Goal: Information Seeking & Learning: Check status

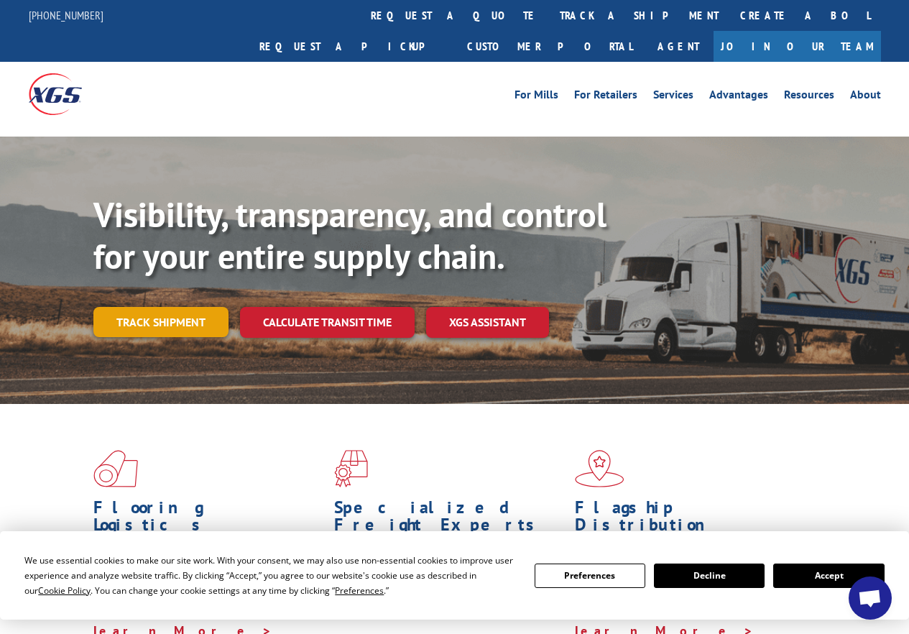
click at [162, 307] on link "Track shipment" at bounding box center [160, 322] width 135 height 30
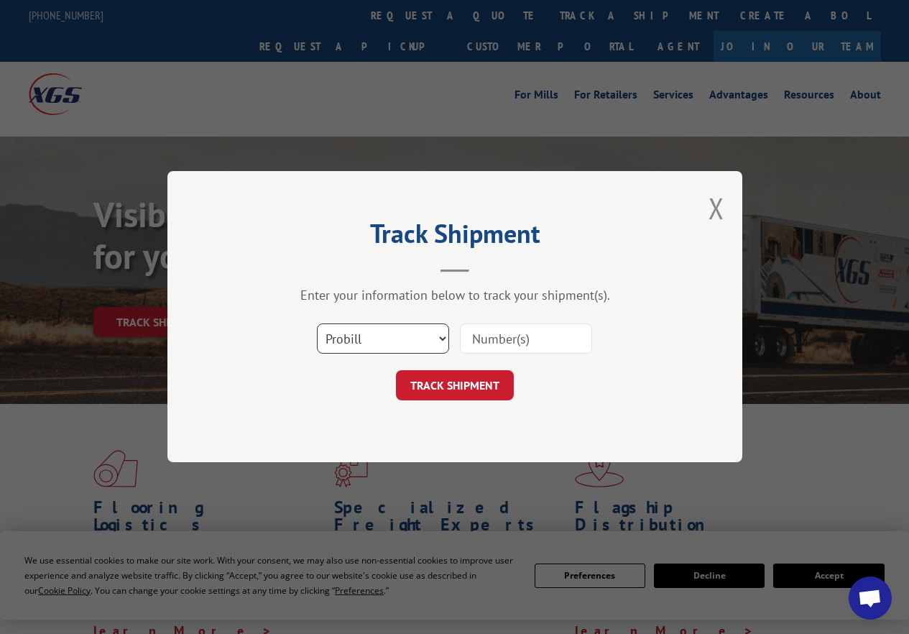
click at [444, 340] on select "Select category... Probill BOL PO" at bounding box center [383, 339] width 132 height 30
select select "bol"
click at [317, 324] on select "Select category... Probill BOL PO" at bounding box center [383, 339] width 132 height 30
click at [503, 332] on input at bounding box center [526, 339] width 132 height 30
paste input "17673681"
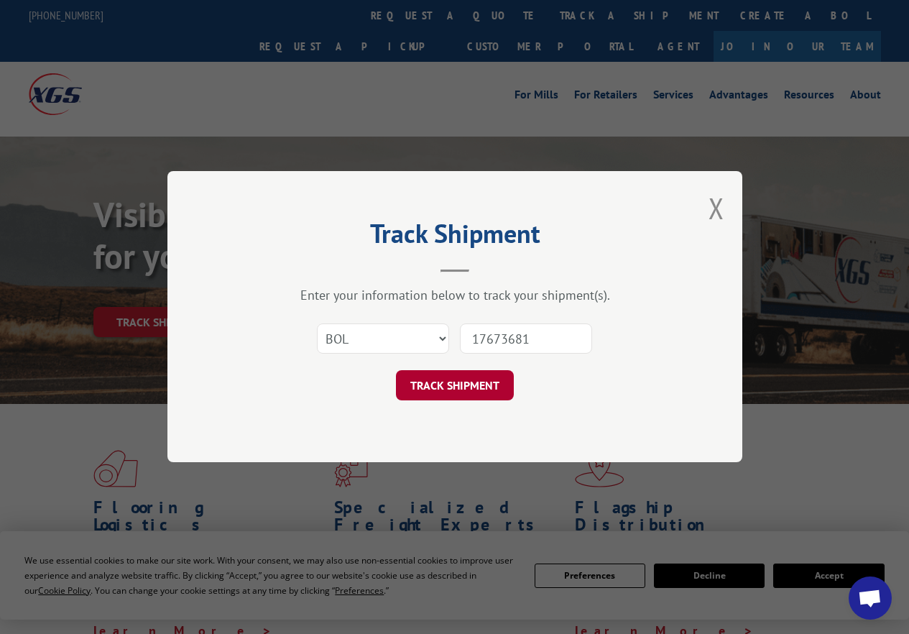
type input "17673681"
click at [478, 390] on button "TRACK SHIPMENT" at bounding box center [455, 386] width 118 height 30
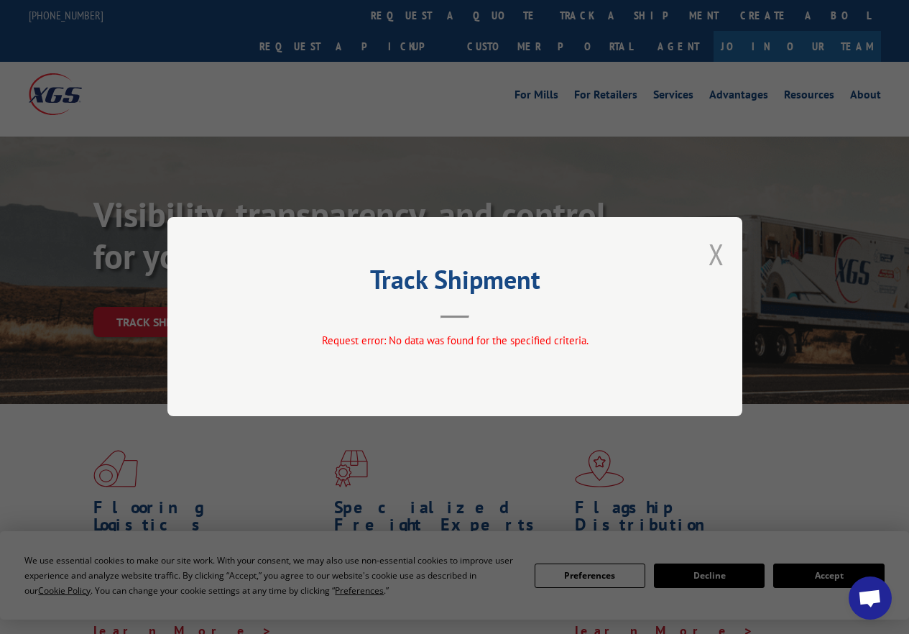
click at [719, 252] on button "Close modal" at bounding box center [717, 254] width 16 height 38
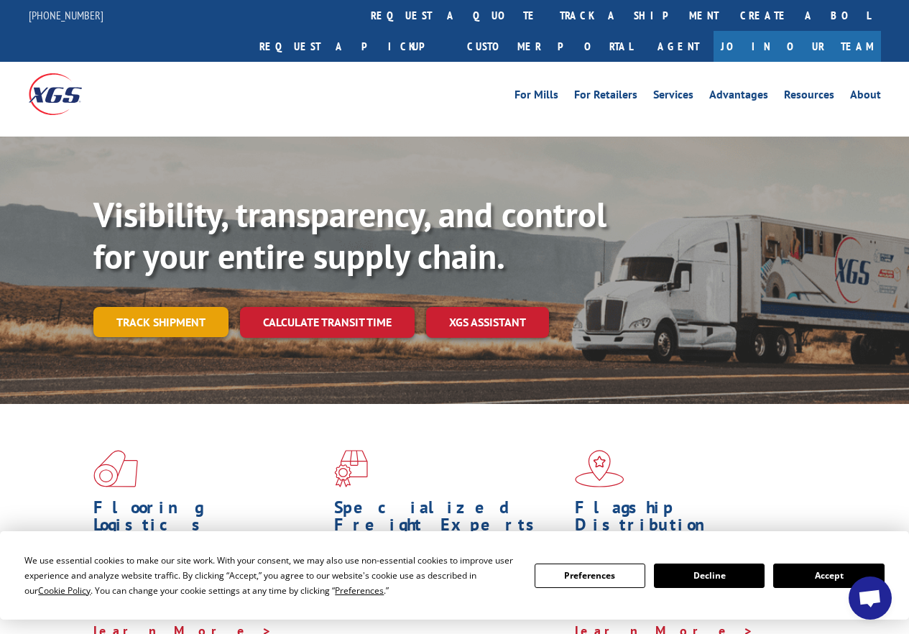
click at [178, 307] on link "Track shipment" at bounding box center [160, 322] width 135 height 30
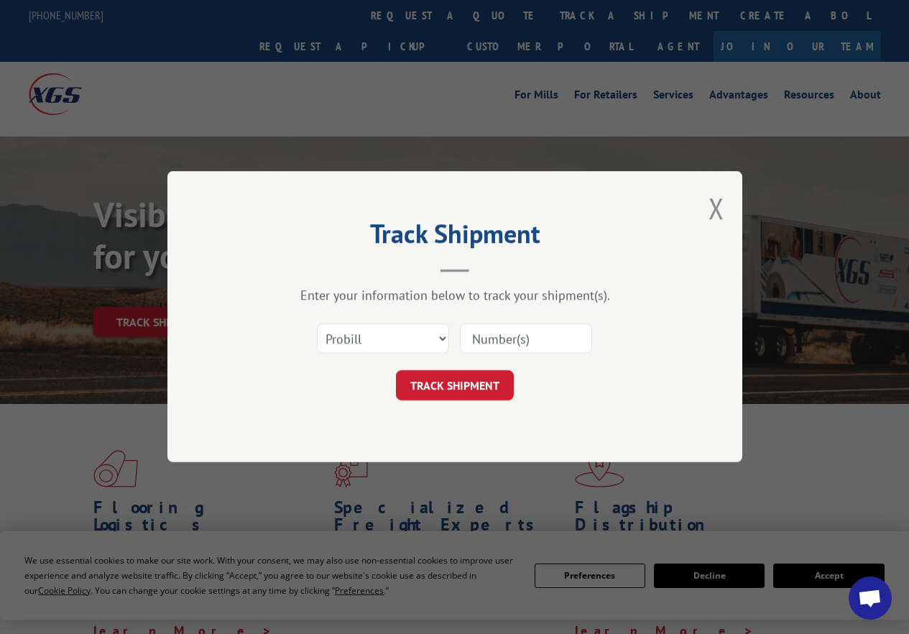
click at [523, 342] on input at bounding box center [526, 339] width 132 height 30
paste input "17673681"
type input "17673681"
click at [455, 385] on button "TRACK SHIPMENT" at bounding box center [455, 386] width 118 height 30
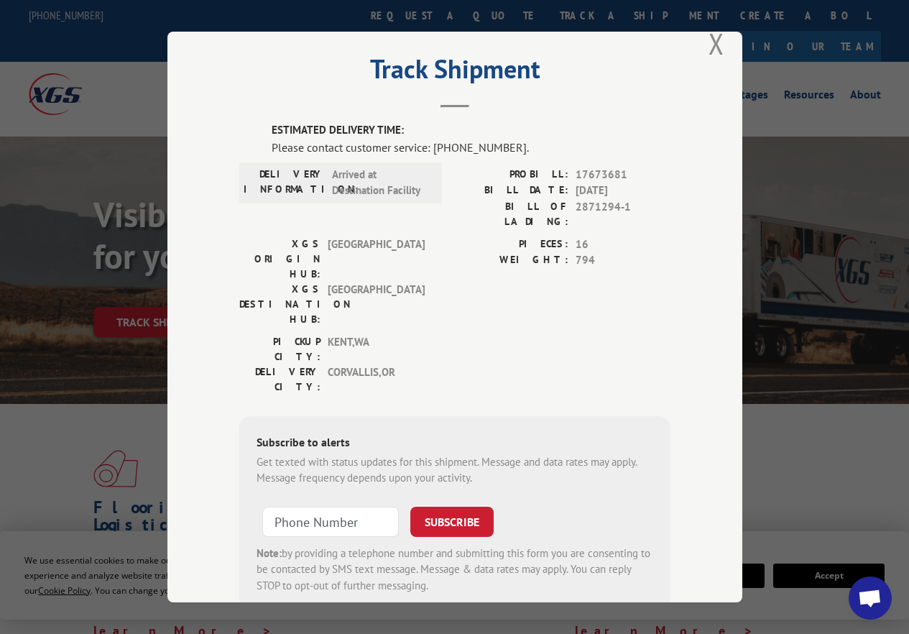
scroll to position [39, 0]
